Goal: Register for event/course

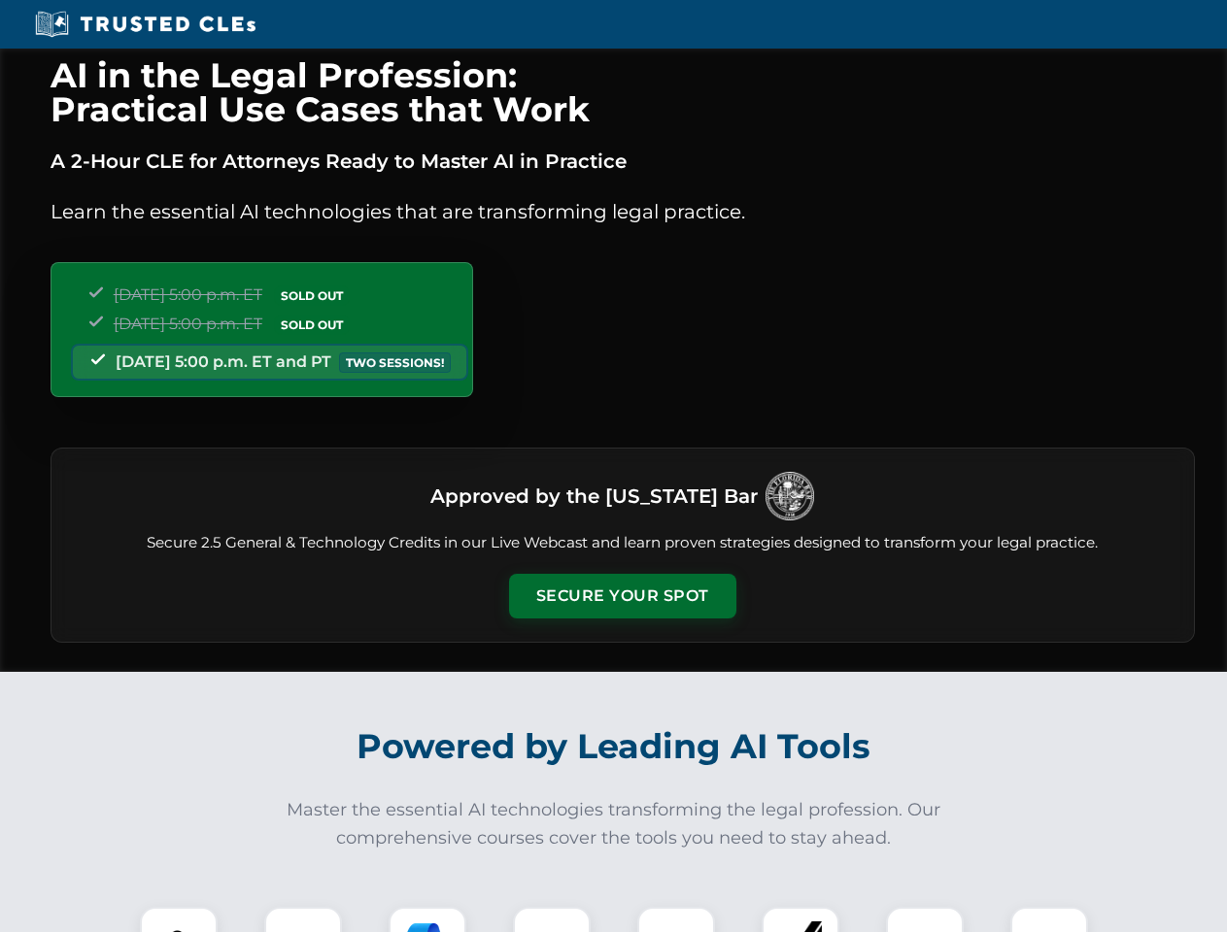
click at [622, 596] on button "Secure Your Spot" at bounding box center [622, 596] width 227 height 45
click at [179, 920] on img at bounding box center [179, 946] width 56 height 56
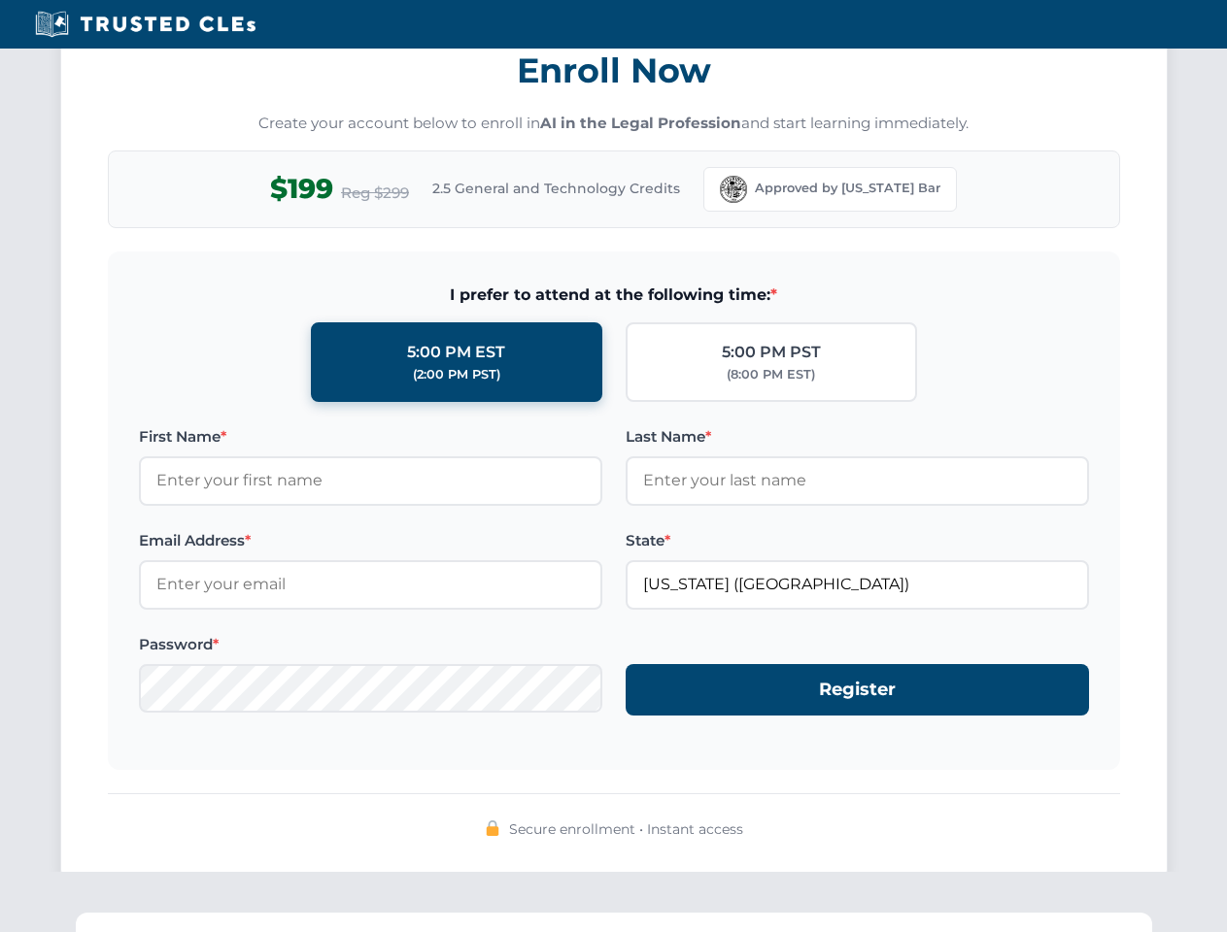
scroll to position [1906, 0]
